Goal: Transaction & Acquisition: Subscribe to service/newsletter

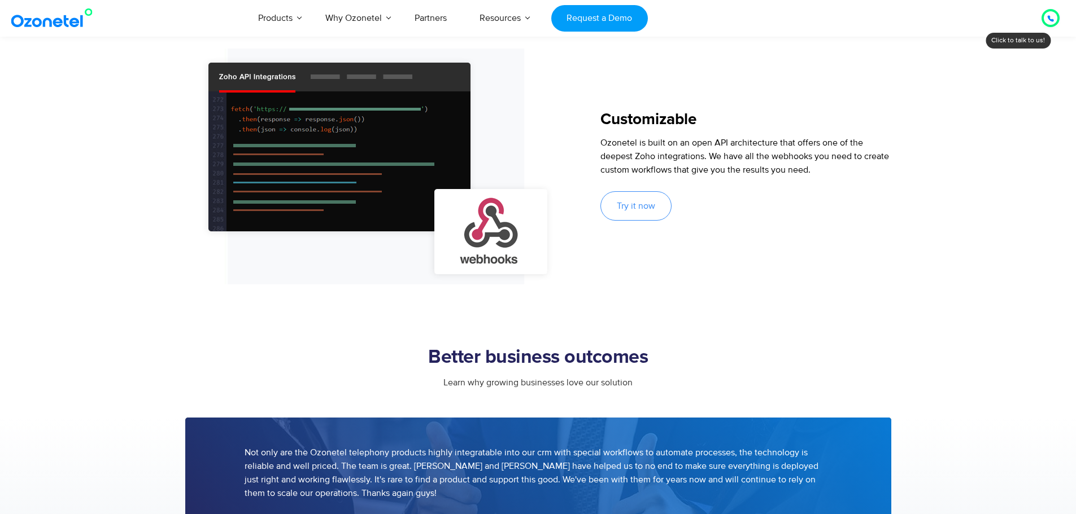
scroll to position [1186, 0]
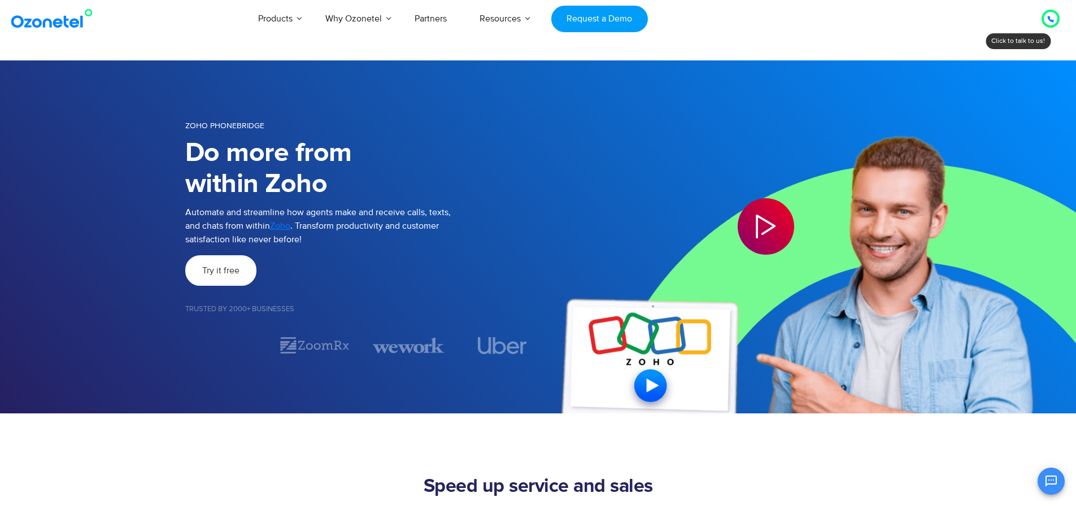
click at [228, 271] on span "Try it free" at bounding box center [220, 270] width 37 height 9
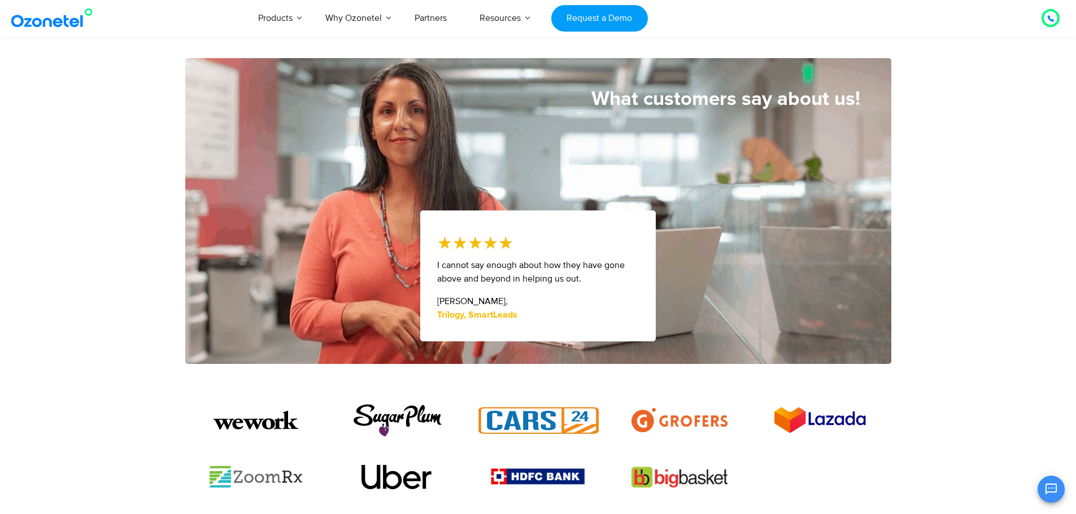
scroll to position [508, 0]
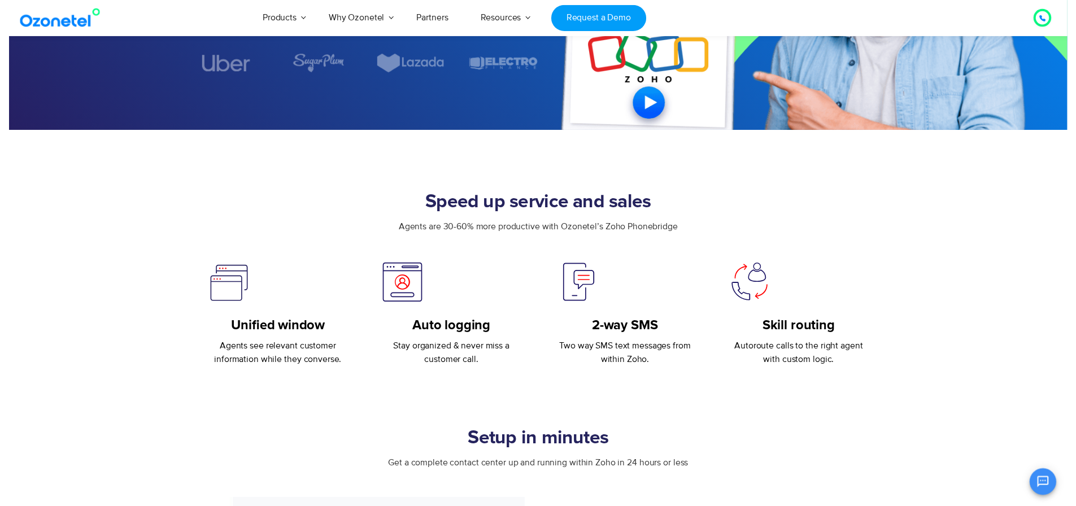
scroll to position [38, 0]
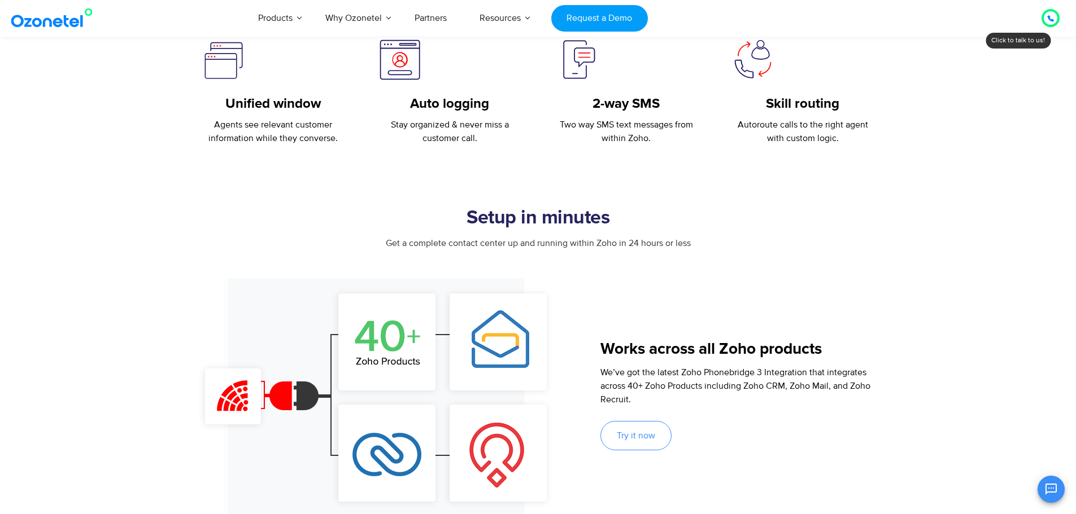
scroll to position [621, 0]
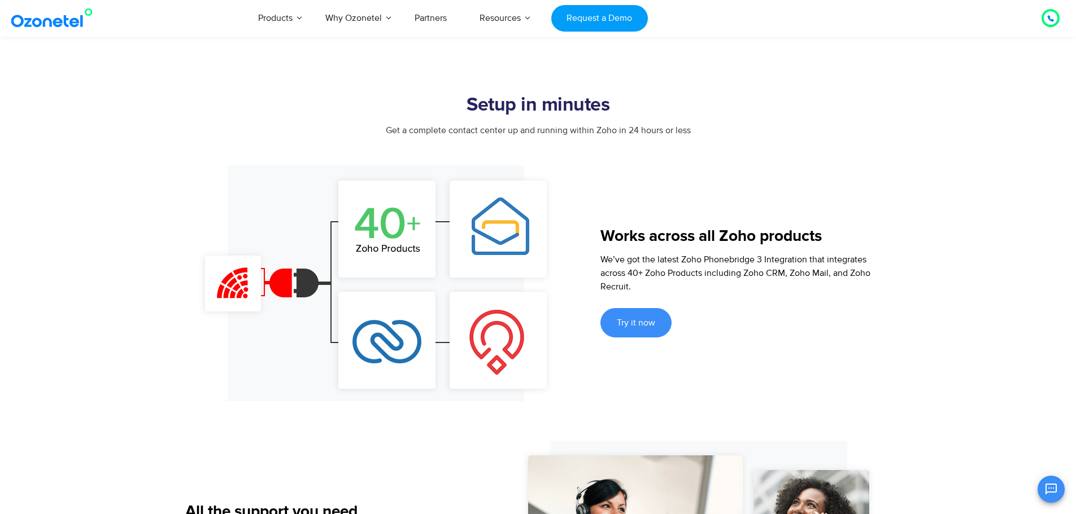
click at [643, 320] on span "Try it now" at bounding box center [636, 322] width 38 height 9
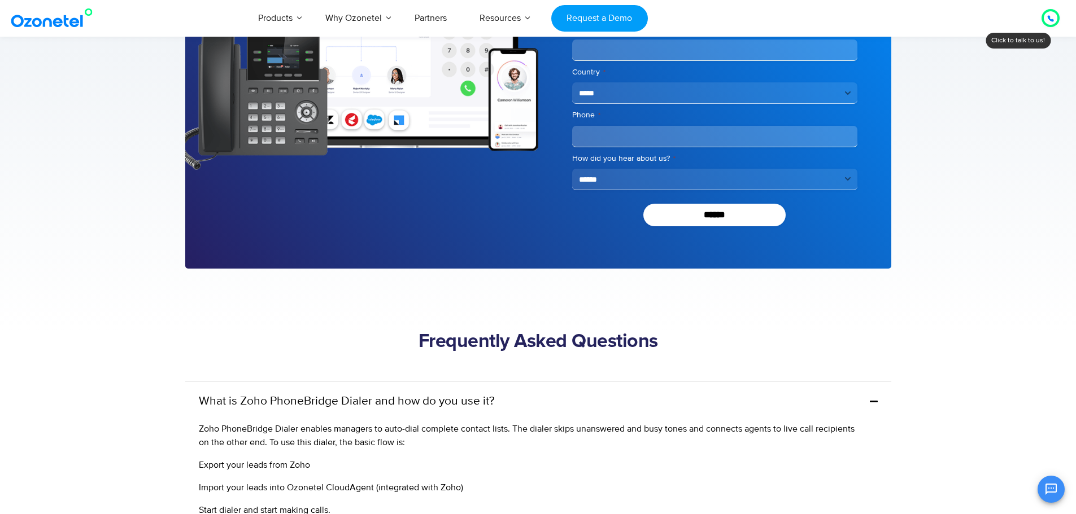
scroll to position [2353, 0]
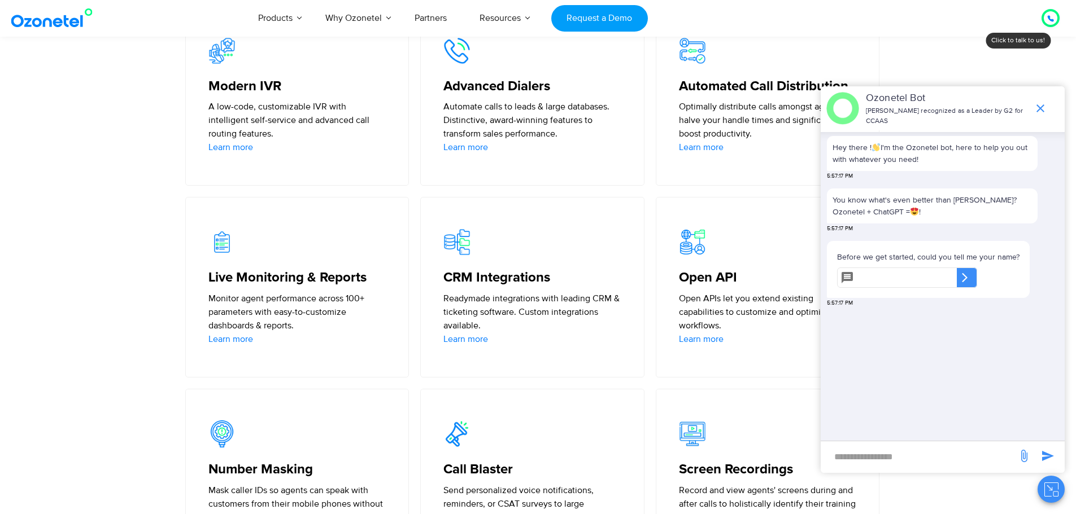
scroll to position [1468, 0]
